Goal: Task Accomplishment & Management: Use online tool/utility

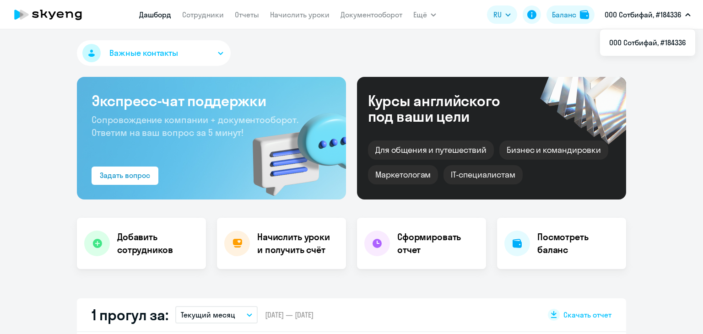
select select "30"
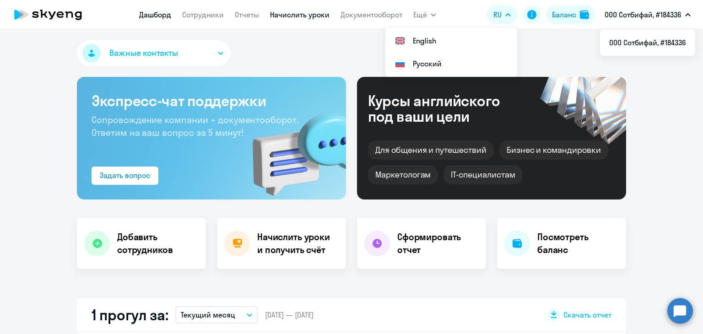
click at [270, 17] on link "Начислить уроки" at bounding box center [299, 14] width 59 height 9
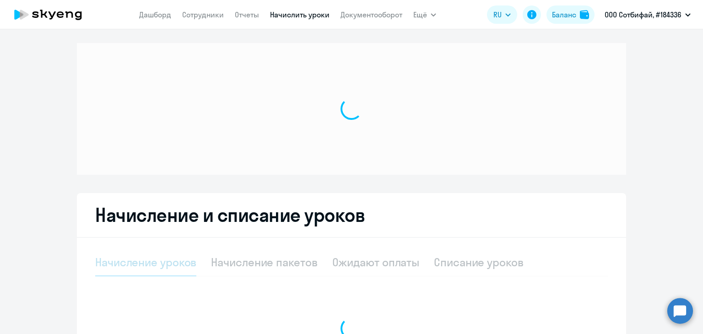
select select "10"
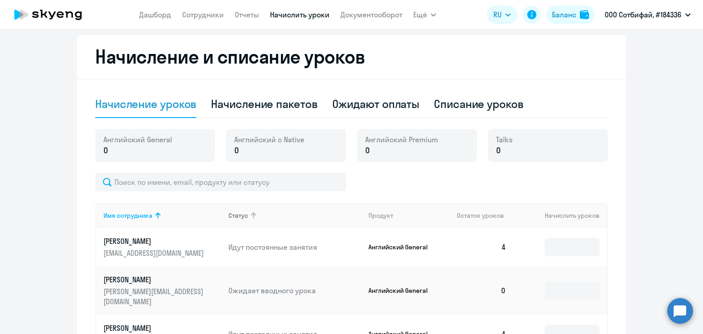
scroll to position [320, 0]
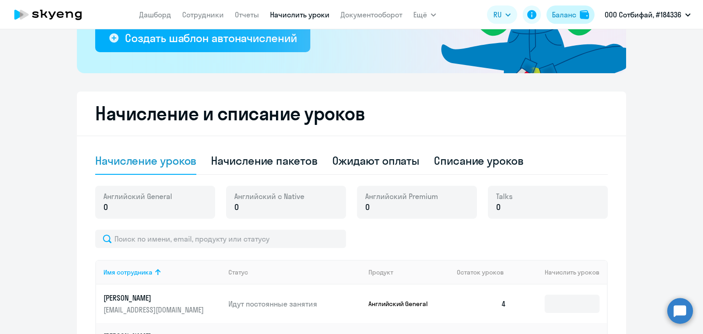
click at [569, 6] on button "Баланс" at bounding box center [570, 14] width 48 height 18
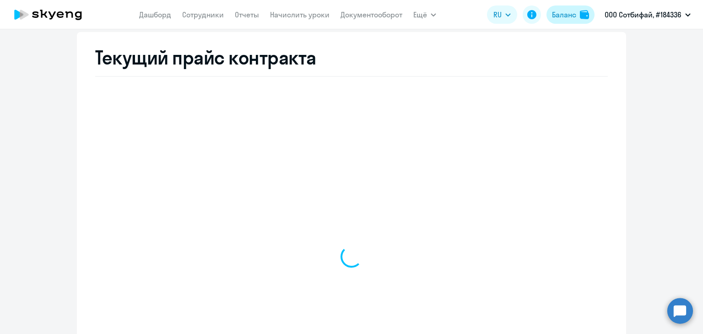
scroll to position [348, 0]
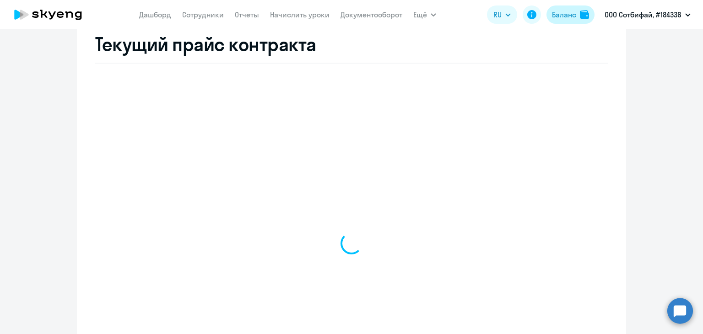
select select "english_adult_not_native_speaker"
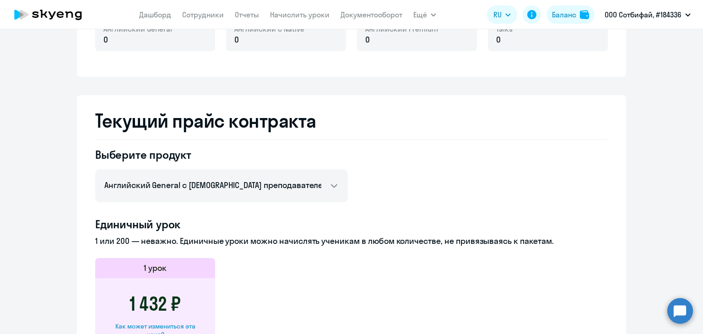
scroll to position [211, 0]
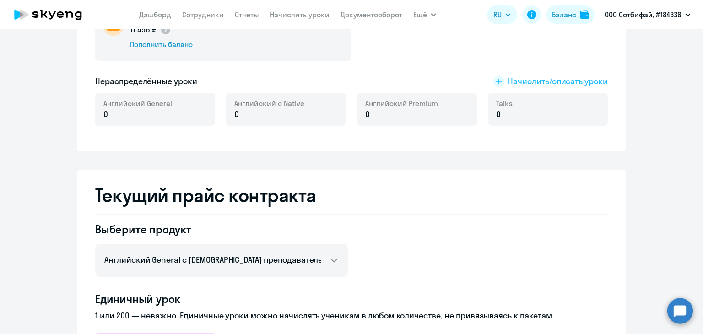
click at [530, 79] on span "Начислить/списать уроки" at bounding box center [558, 81] width 100 height 12
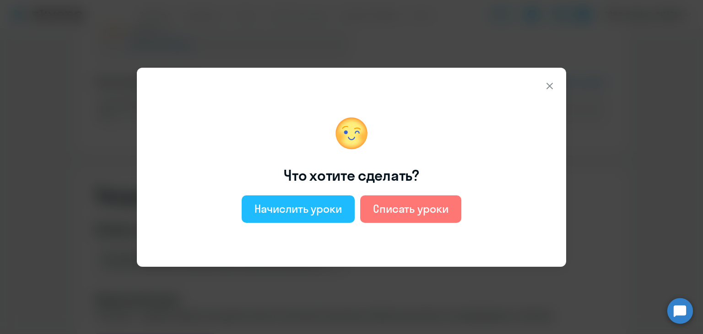
click at [280, 201] on div "Начислить уроки" at bounding box center [297, 208] width 87 height 15
select select "english_adult_not_native_speaker"
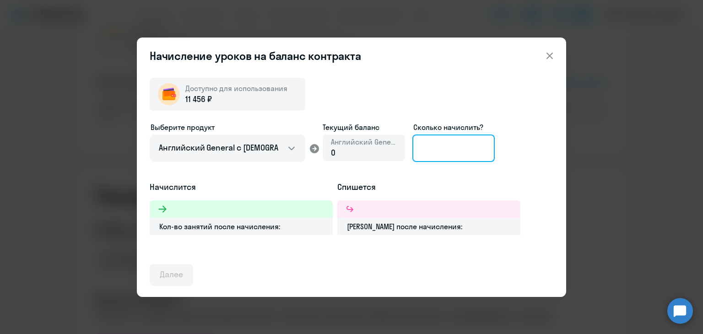
click at [467, 145] on input at bounding box center [453, 147] width 82 height 27
type input "1"
type input "8"
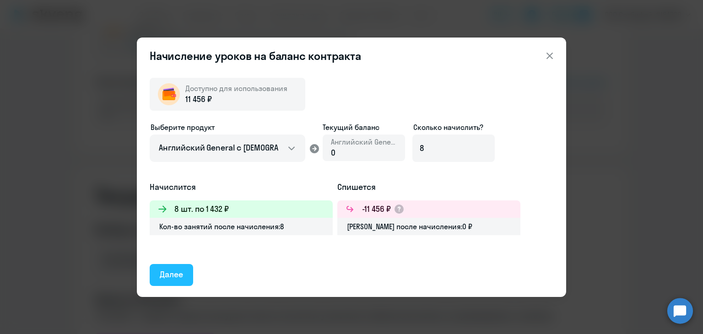
click at [177, 276] on div "Далее" at bounding box center [171, 275] width 23 height 12
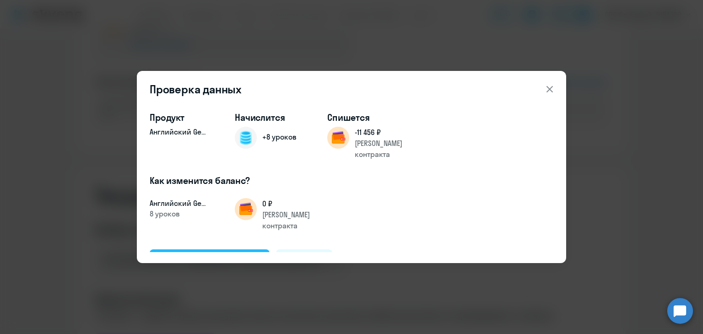
click at [218, 254] on div "Подтвердить и начислить" at bounding box center [210, 260] width 100 height 12
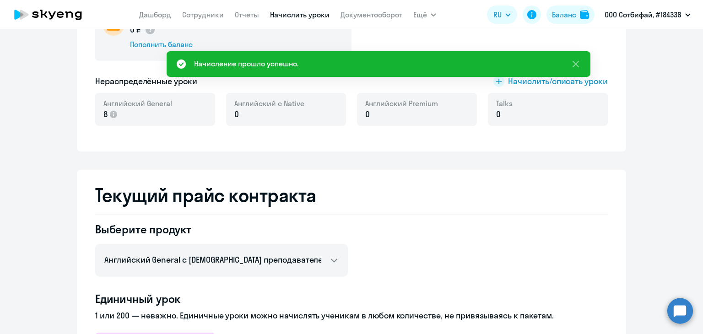
click at [309, 13] on link "Начислить уроки" at bounding box center [299, 14] width 59 height 9
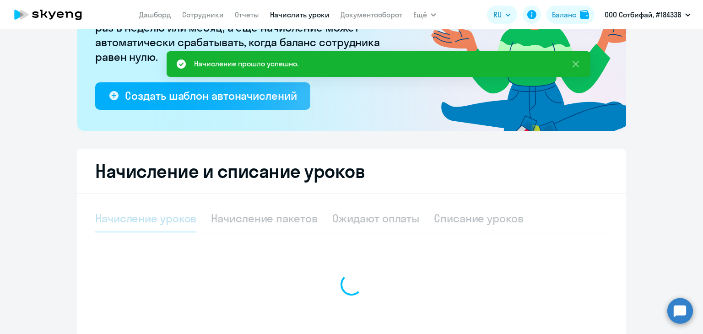
select select "10"
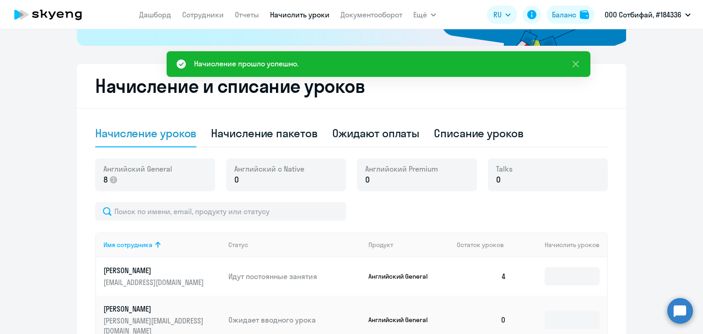
scroll to position [308, 0]
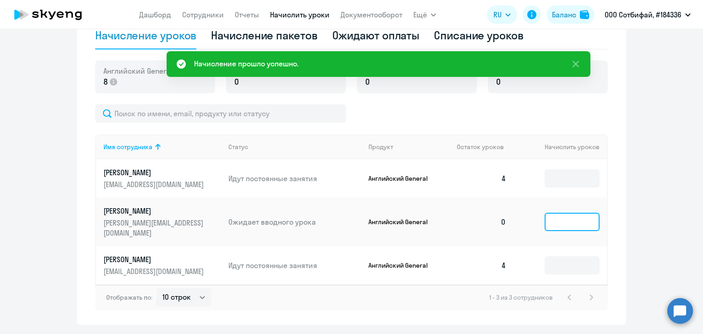
click at [553, 219] on input at bounding box center [571, 222] width 55 height 18
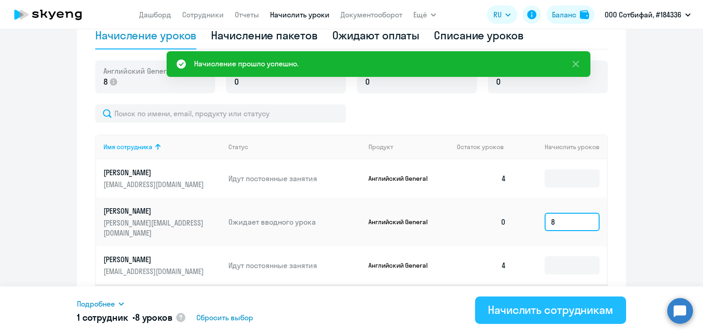
type input "8"
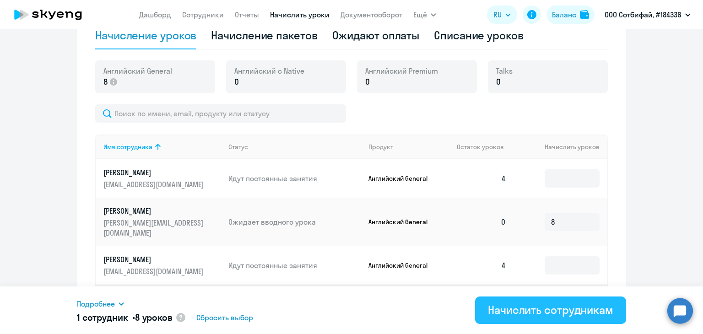
click at [514, 312] on div "Начислить сотрудникам" at bounding box center [550, 309] width 125 height 15
